Goal: Task Accomplishment & Management: Use online tool/utility

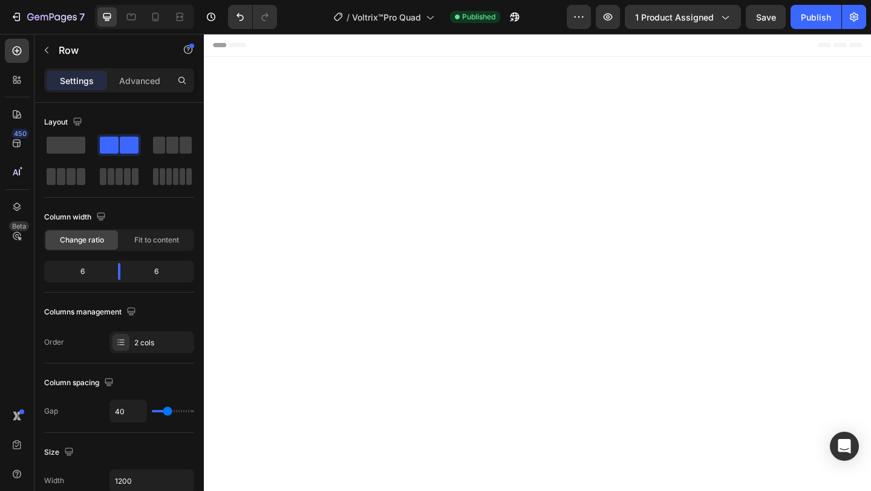
scroll to position [6793, 0]
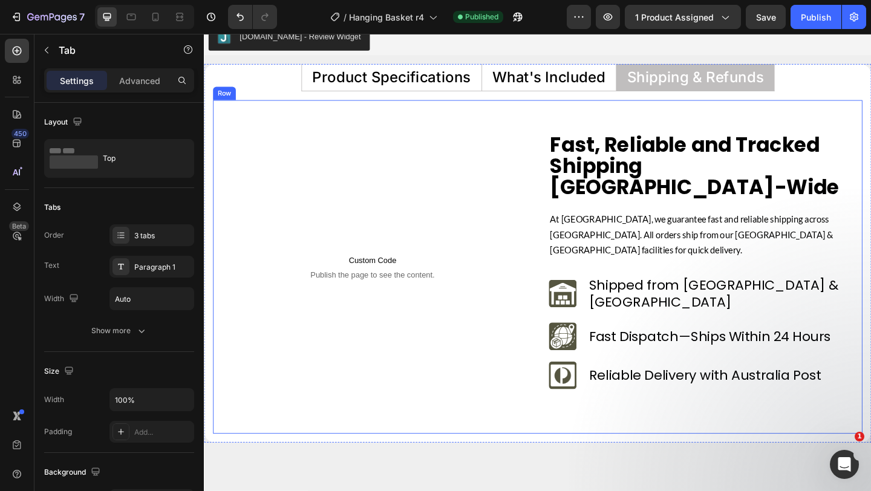
click at [338, 207] on div "Custom Code Publish the page to see the content. Custom Code Row" at bounding box center [387, 287] width 335 height 290
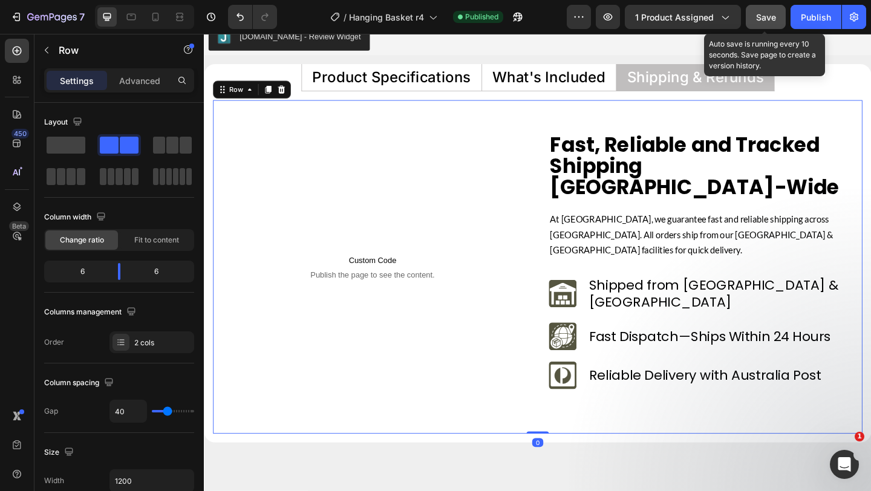
click at [761, 14] on span "Save" at bounding box center [766, 17] width 20 height 10
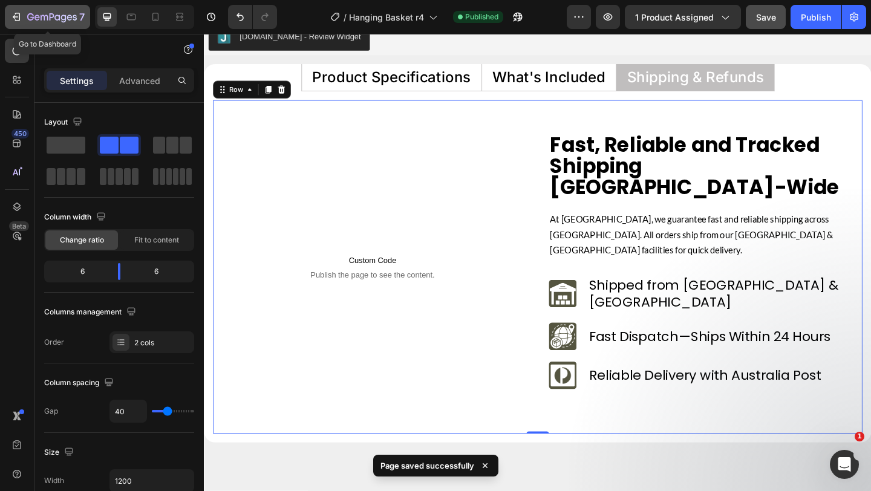
click at [14, 21] on icon "button" at bounding box center [16, 17] width 12 height 12
